Goal: Information Seeking & Learning: Learn about a topic

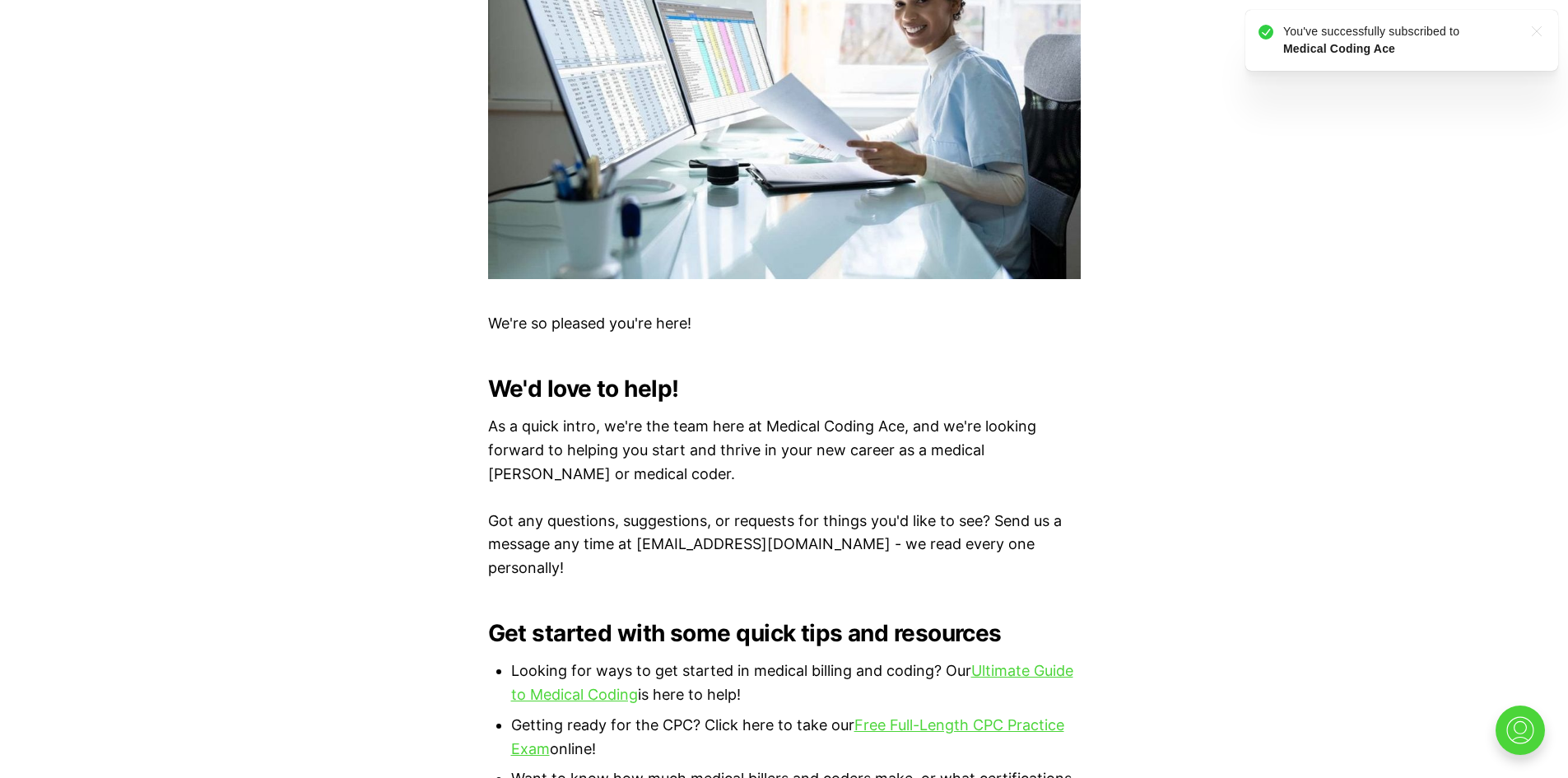
scroll to position [823, 0]
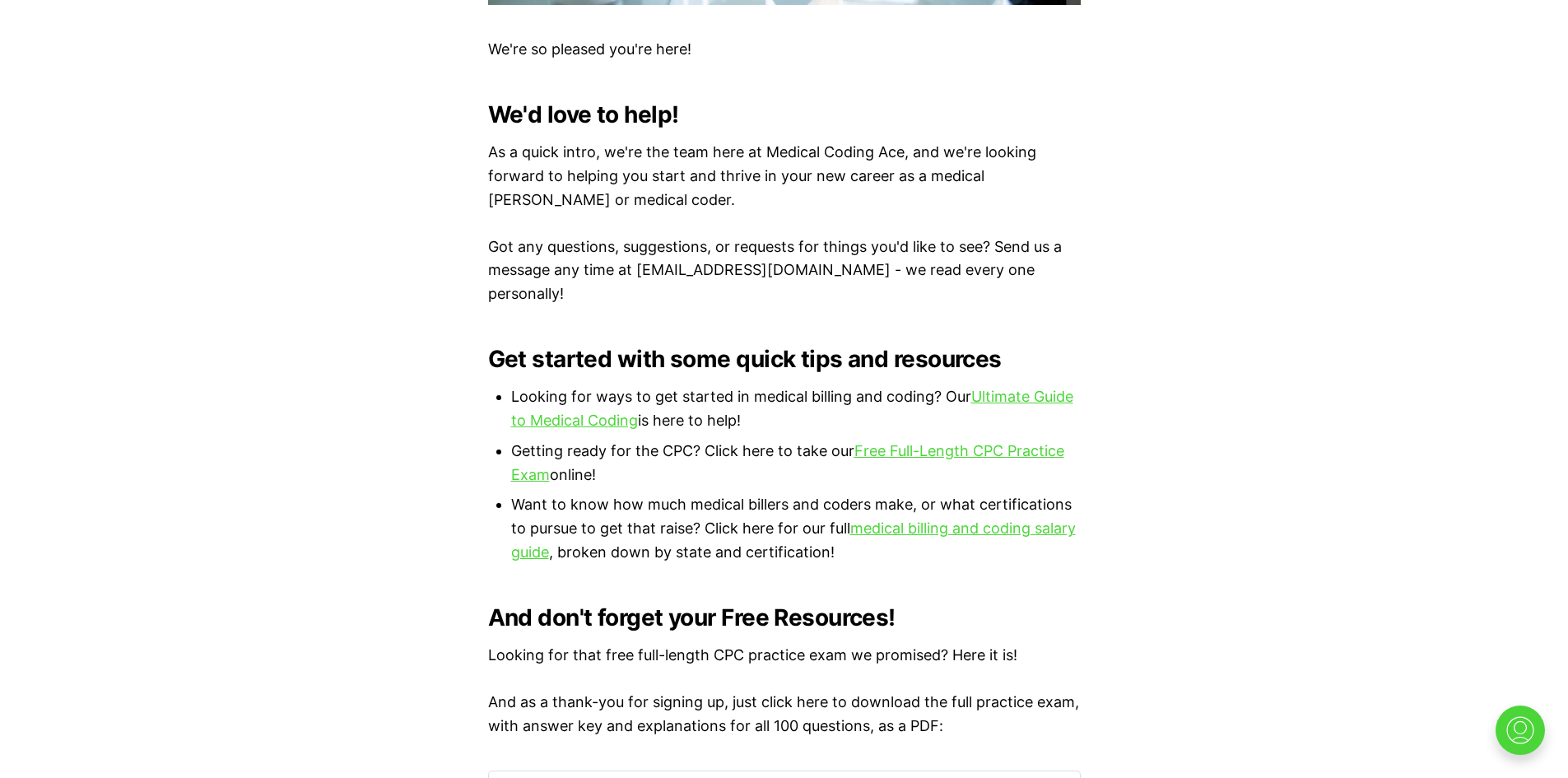
scroll to position [1097, 0]
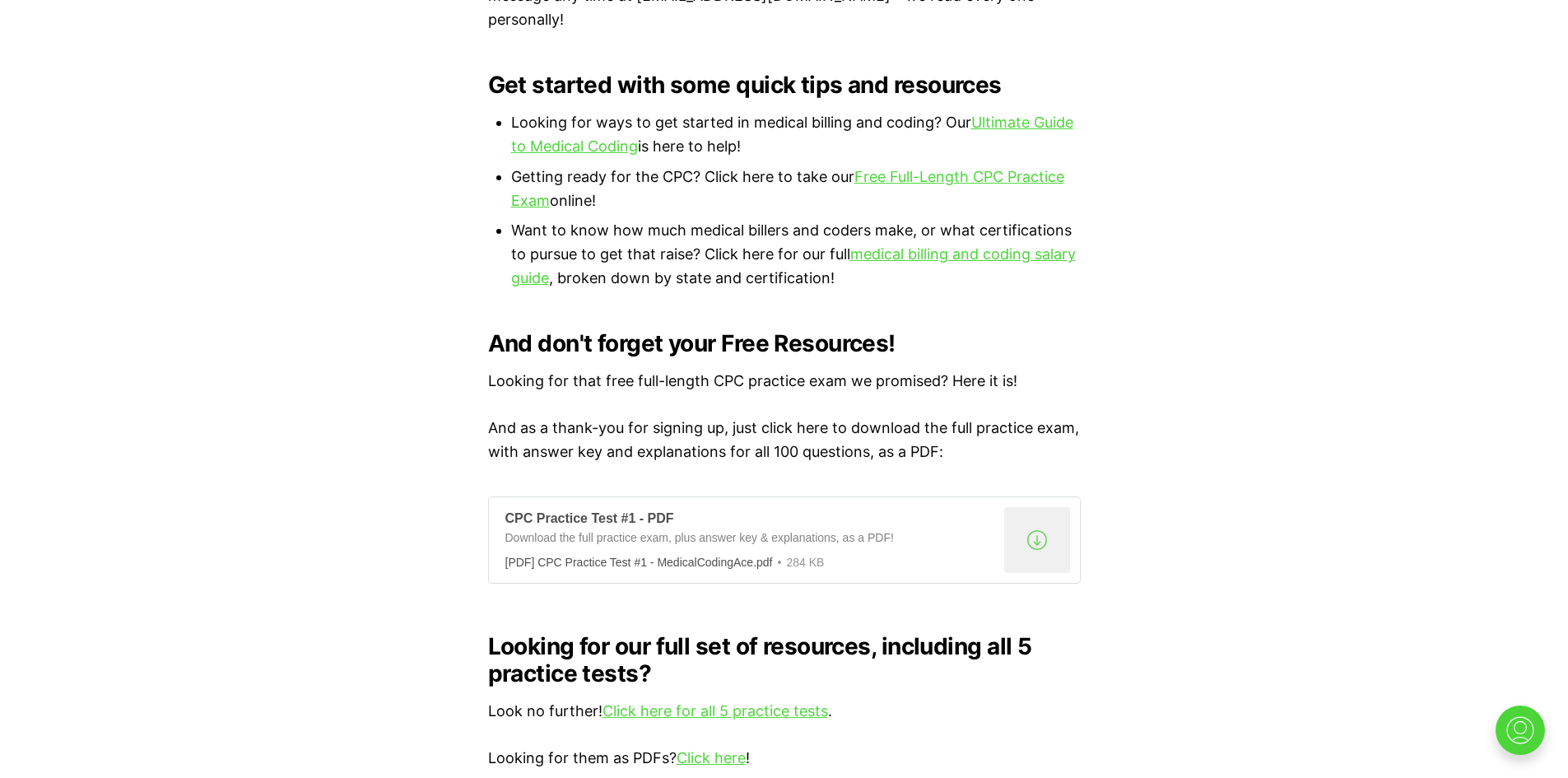
click at [1033, 521] on div ".a{fill:none;stroke:currentColor;stroke-linecap:round;stroke-linejoin:round;str…" at bounding box center [1037, 540] width 66 height 66
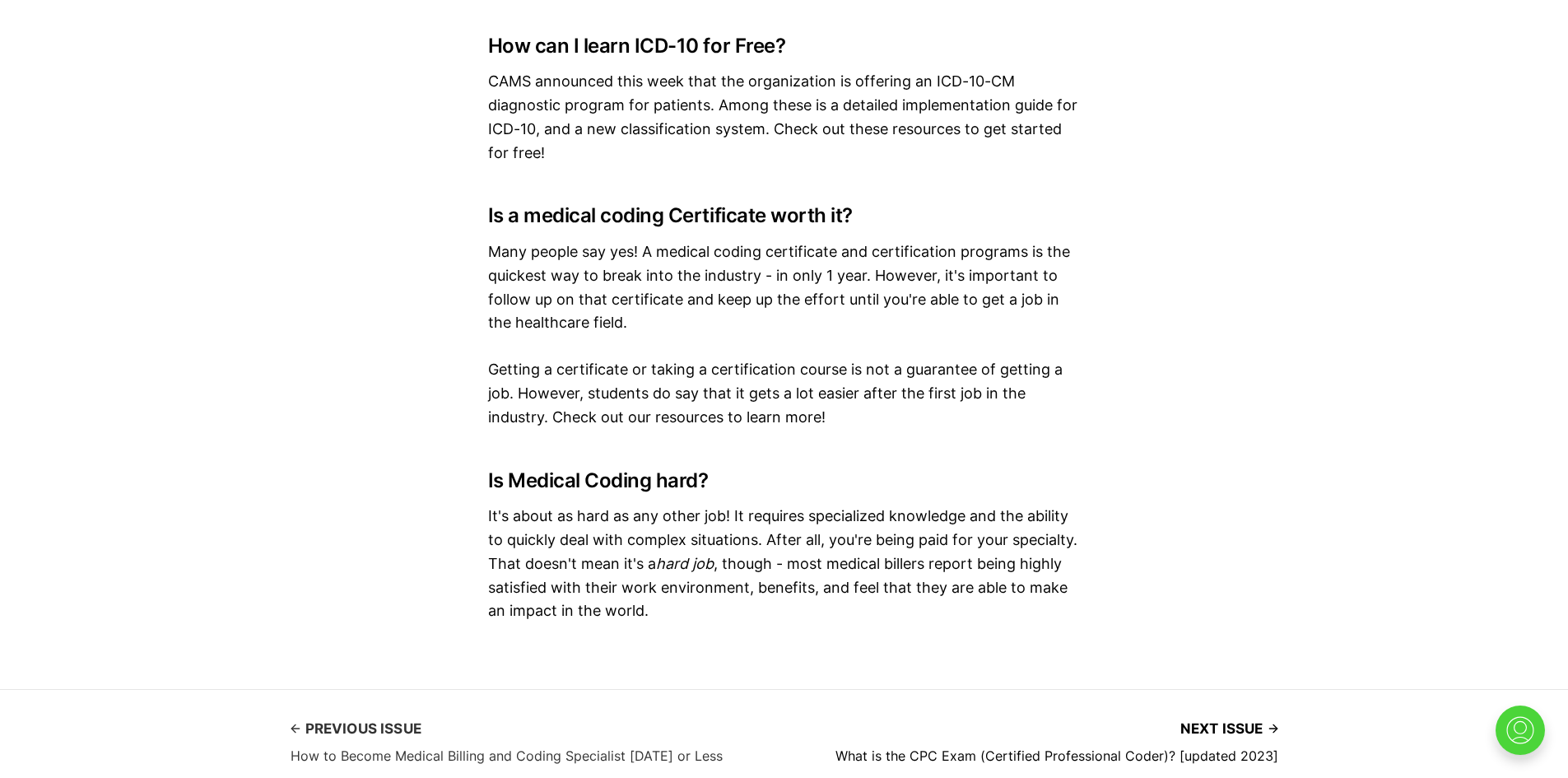
scroll to position [10973, 0]
